Goal: Transaction & Acquisition: Purchase product/service

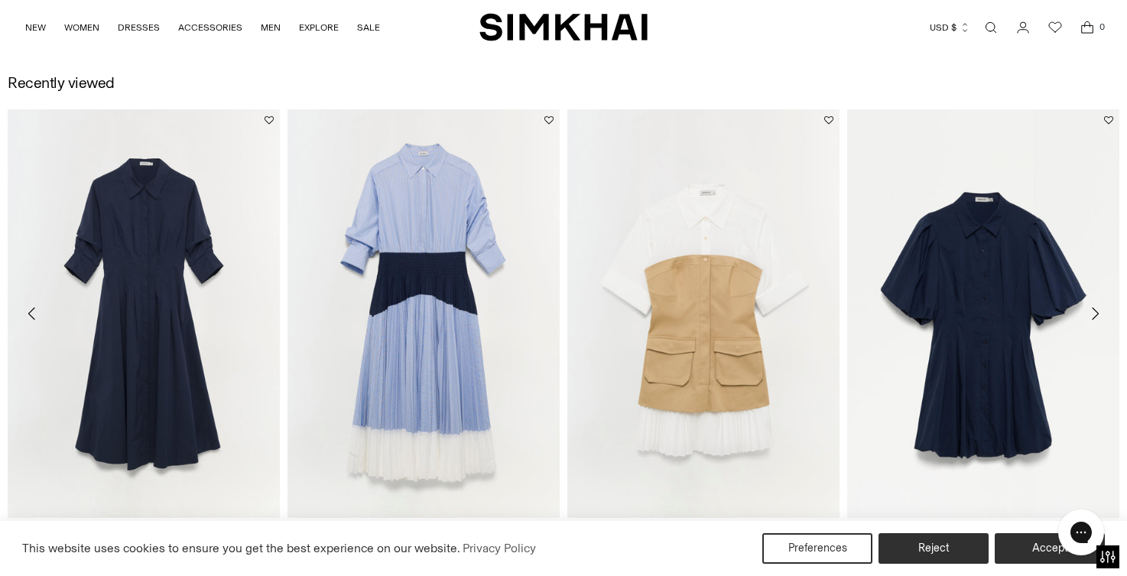
scroll to position [1803, 0]
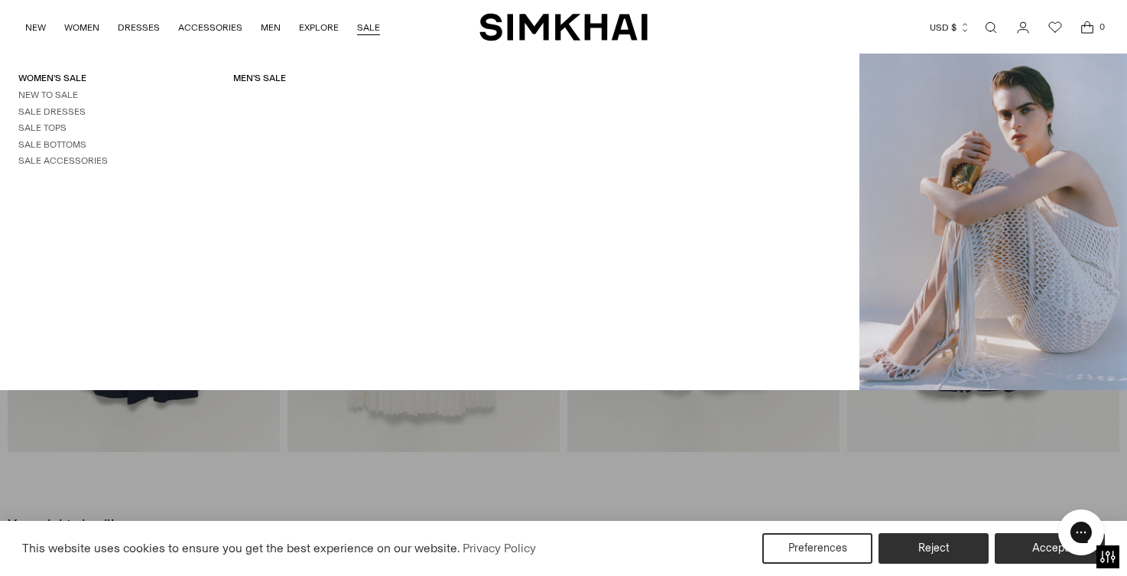
click at [377, 29] on div "NEW WOMEN New Arrivals Shop All Fall 2025 Best Sellers Signature Exclusives Sal…" at bounding box center [251, 27] width 455 height 54
click at [362, 33] on link "SALE" at bounding box center [368, 28] width 23 height 34
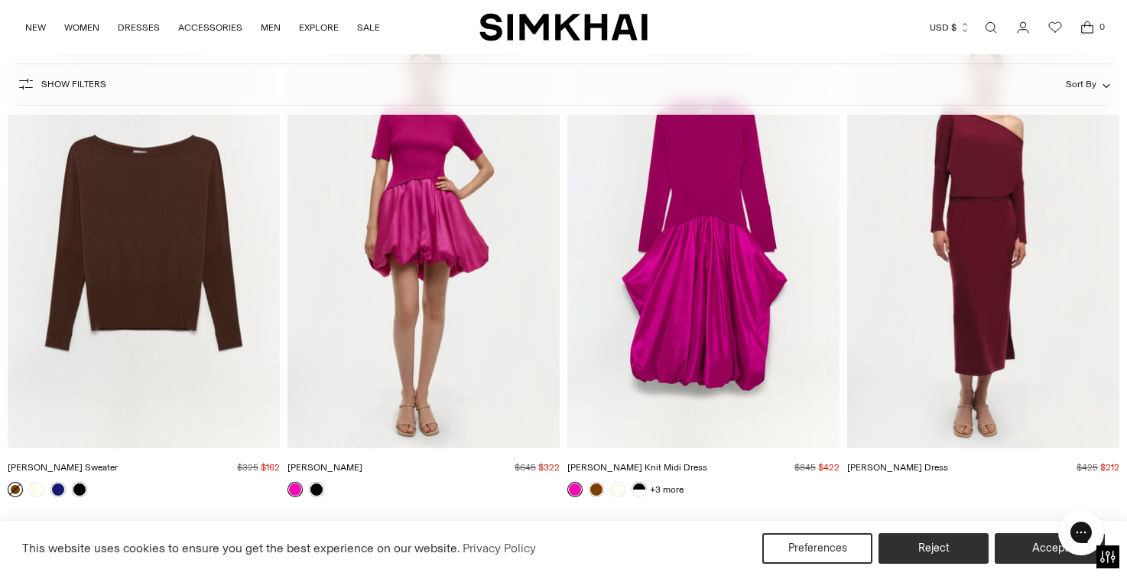
scroll to position [48142, 0]
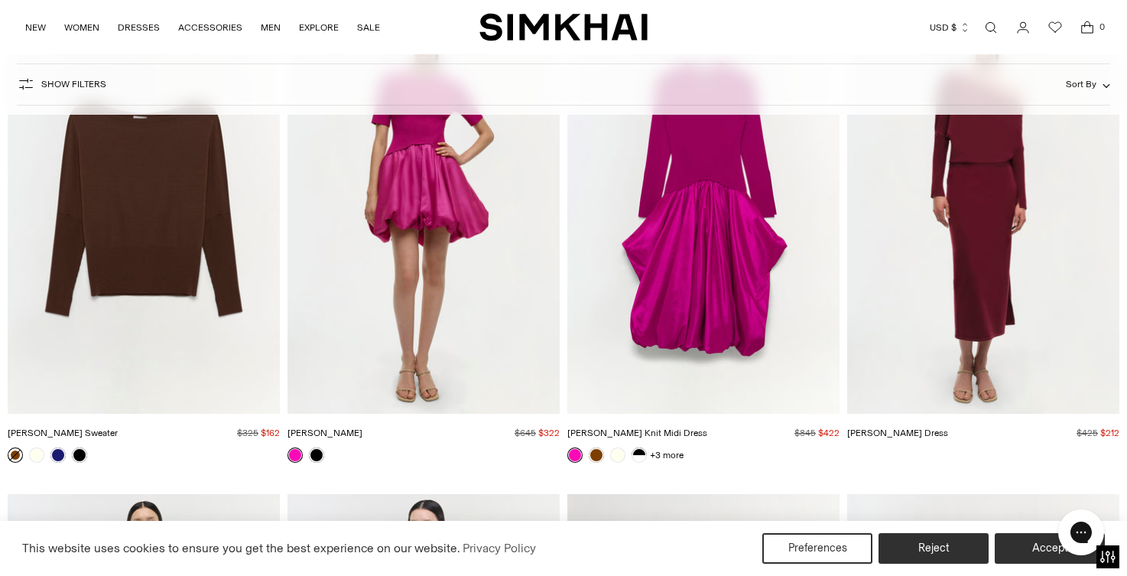
click at [0, 0] on img "Janese Dress" at bounding box center [0, 0] width 0 height 0
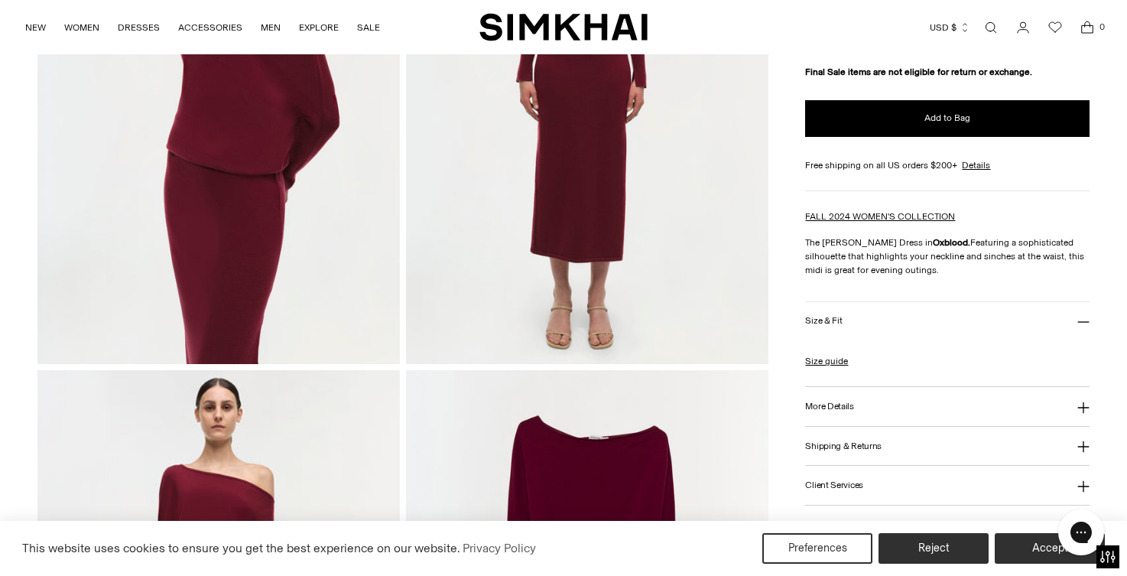
scroll to position [869, 0]
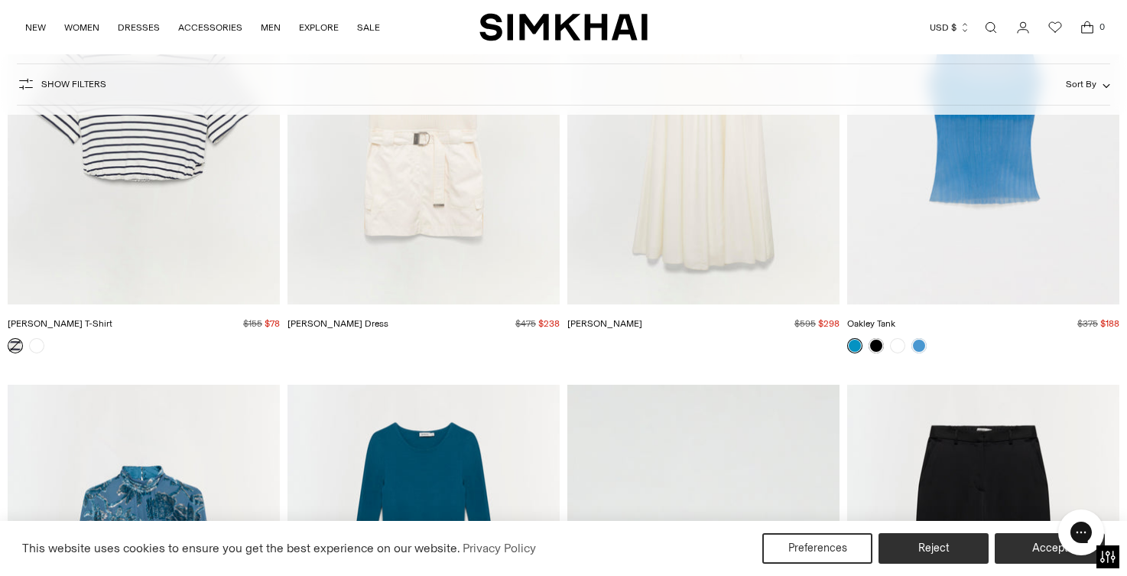
scroll to position [17488, 0]
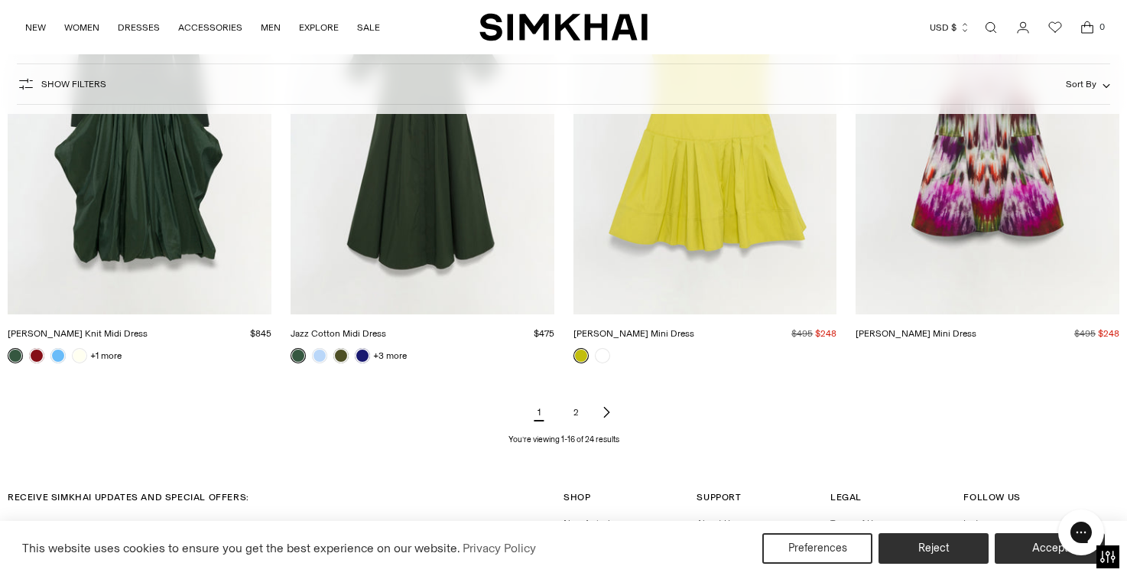
scroll to position [1815, 0]
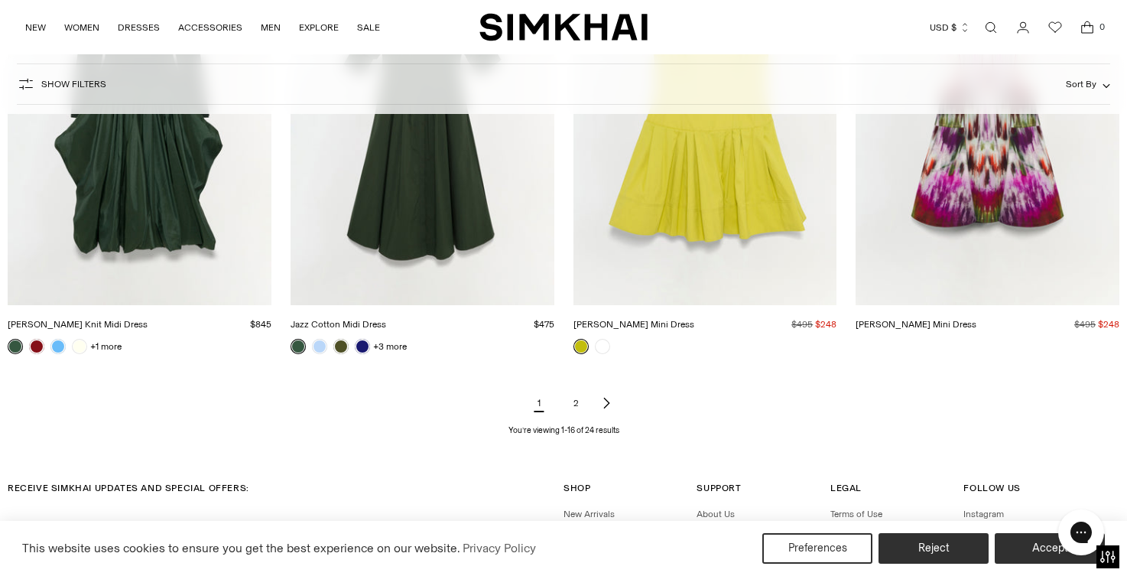
click at [578, 398] on link "2" at bounding box center [575, 403] width 31 height 31
